Goal: Information Seeking & Learning: Obtain resource

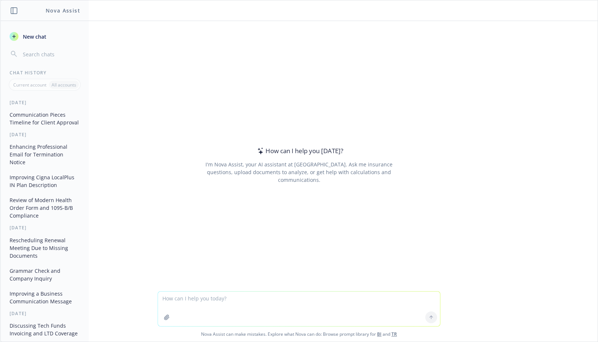
click at [197, 293] on textarea at bounding box center [299, 309] width 282 height 35
click at [233, 309] on textarea at bounding box center [299, 309] width 282 height 35
click at [164, 317] on icon "button" at bounding box center [167, 317] width 6 height 6
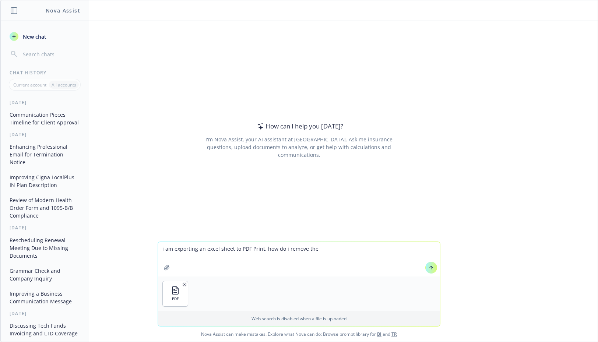
click at [343, 250] on textarea "i am exporting an excel sheet to PDF Print. how do i remove the" at bounding box center [299, 259] width 282 height 35
type textarea "i am exporting an excel sheet to PDF Print. how do i remove the row numbers and…"
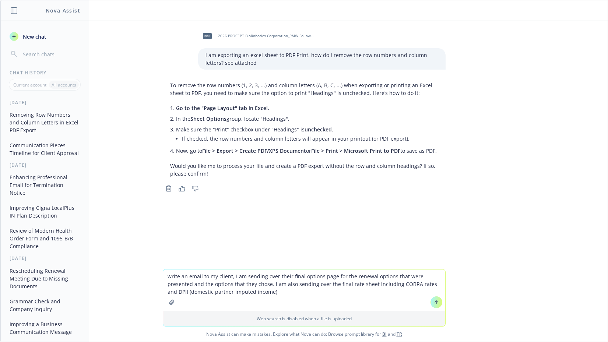
click at [281, 290] on textarea "write an email to my client, I am sending over their final options page for the…" at bounding box center [304, 291] width 282 height 42
type textarea "write an email to my client, I am sending over their final options page for the…"
click at [434, 305] on button at bounding box center [436, 302] width 12 height 12
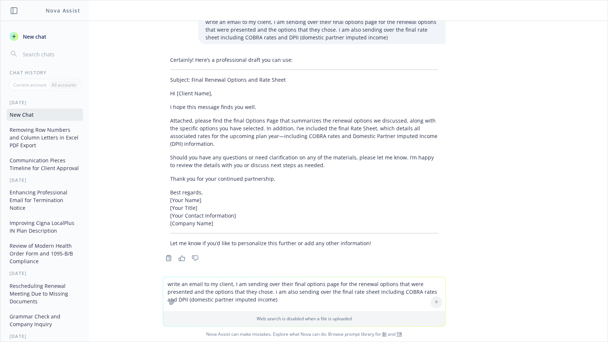
scroll to position [191, 0]
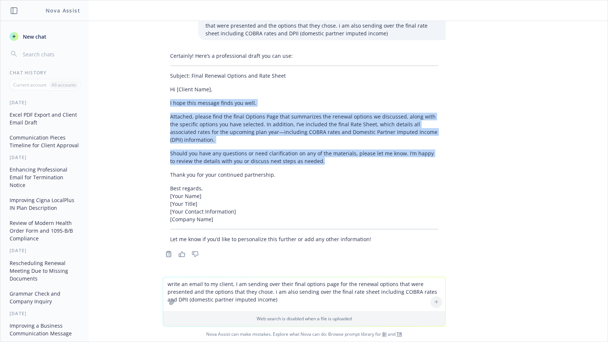
drag, startPoint x: 162, startPoint y: 100, endPoint x: 330, endPoint y: 165, distance: 180.0
click at [330, 165] on div "Certainly! Here’s a professional draft you can use: Subject: Final Renewal Opti…" at bounding box center [304, 147] width 283 height 197
copy div "I hope this message finds you well. Attached, please find the final Options Pag…"
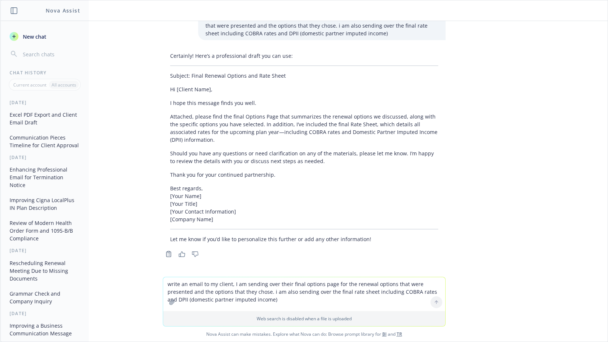
click at [207, 287] on textarea "write an email to my client, I am sending over their final options page for the…" at bounding box center [304, 294] width 282 height 34
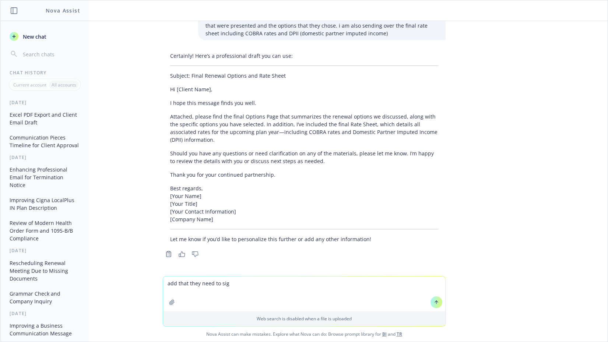
type textarea "add that they need to sign"
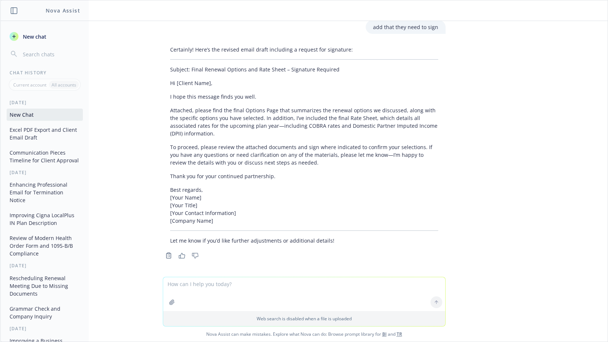
scroll to position [376, 0]
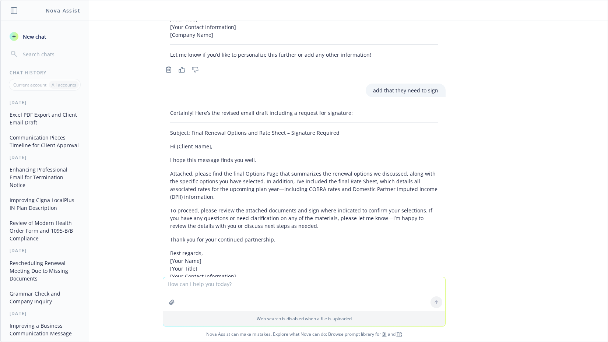
click at [293, 201] on div "Certainly! Here’s the revised email draft including a request for signature: Su…" at bounding box center [304, 208] width 283 height 205
drag, startPoint x: 164, startPoint y: 209, endPoint x: 271, endPoint y: 198, distance: 107.7
click at [263, 207] on div "Certainly! Here’s the revised email draft including a request for signature: Su…" at bounding box center [304, 208] width 283 height 205
click at [296, 213] on p "To proceed, please review the attached documents and sign where indicated to co…" at bounding box center [304, 218] width 268 height 23
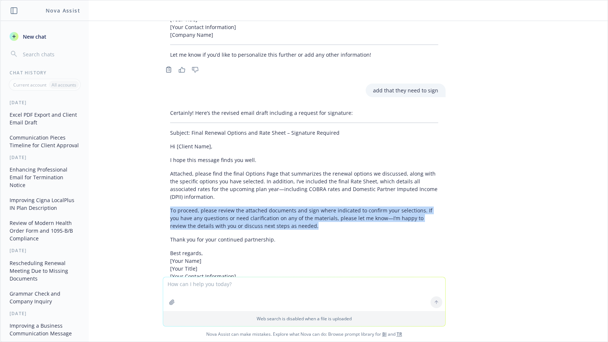
drag, startPoint x: 163, startPoint y: 210, endPoint x: 290, endPoint y: 225, distance: 127.8
click at [290, 225] on div "Certainly! Here’s the revised email draft including a request for signature: Su…" at bounding box center [304, 208] width 283 height 205
copy p "To proceed, please review the attached documents and sign where indicated to co…"
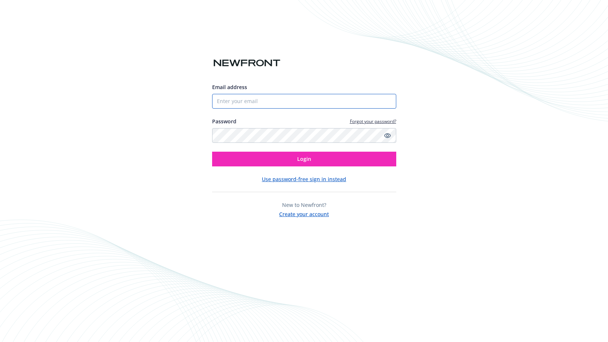
click at [280, 99] on input "Email address" at bounding box center [304, 101] width 184 height 15
type input "rachel.scott@newfront.com"
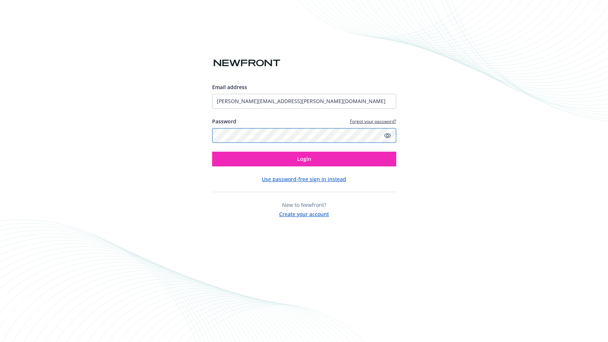
click at [212, 152] on button "Login" at bounding box center [304, 159] width 184 height 15
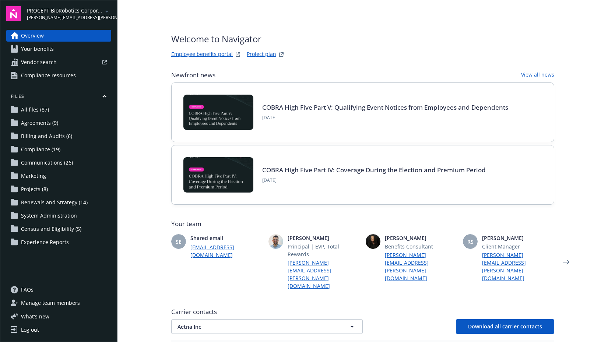
click at [57, 121] on span "Agreements (9)" at bounding box center [39, 123] width 37 height 12
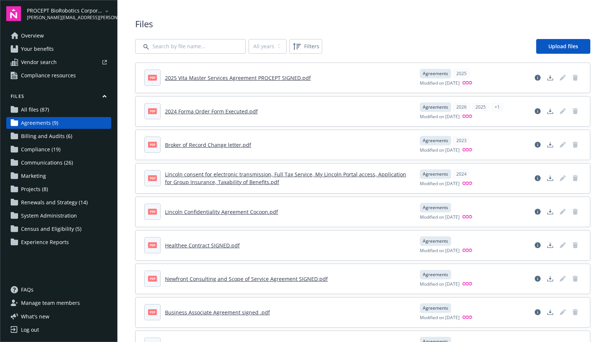
click at [36, 199] on span "Renewals and Strategy (14)" at bounding box center [54, 203] width 67 height 12
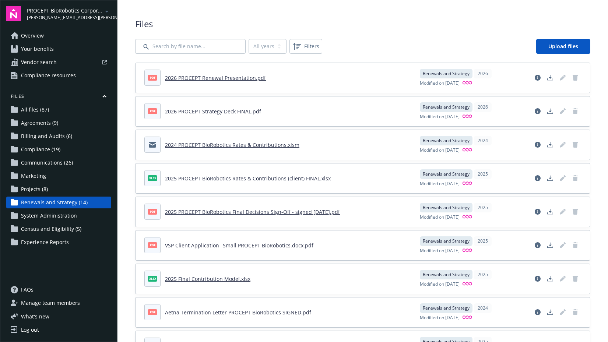
click at [243, 144] on link "2024 PROCEPT BioRobotics Rates & Contributions.xlsm" at bounding box center [232, 144] width 134 height 7
click at [140, 186] on div "xlsx 2025 PROCEPT BioRobotics Rates & Contributions (client) FINAL.xlsx Renewal…" at bounding box center [362, 178] width 454 height 30
click at [158, 212] on div "pdf" at bounding box center [152, 211] width 15 height 15
click at [201, 211] on link "2025 PROCEPT BioRobotics Final Decisions Sign-Off - signed 10.10.24.pdf" at bounding box center [252, 211] width 175 height 7
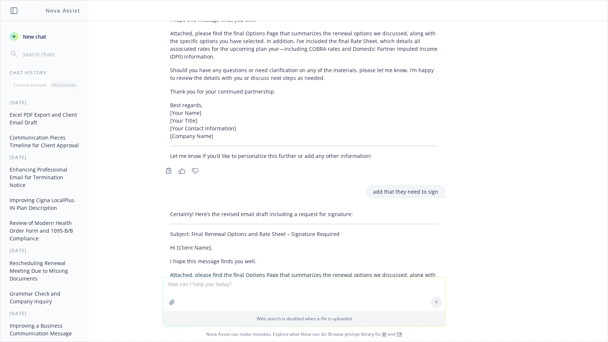
scroll to position [441, 0]
